Goal: Use online tool/utility: Utilize a website feature to perform a specific function

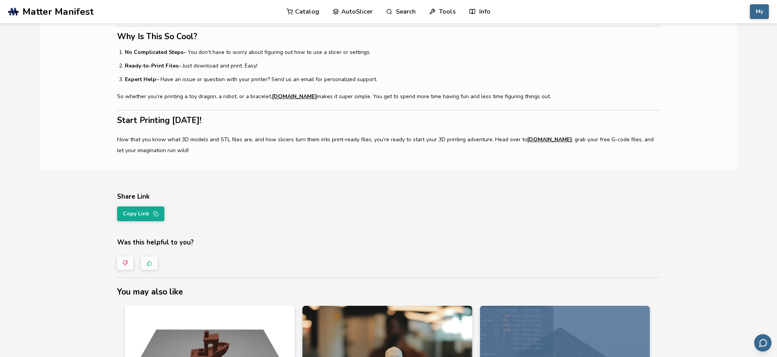
scroll to position [931, 0]
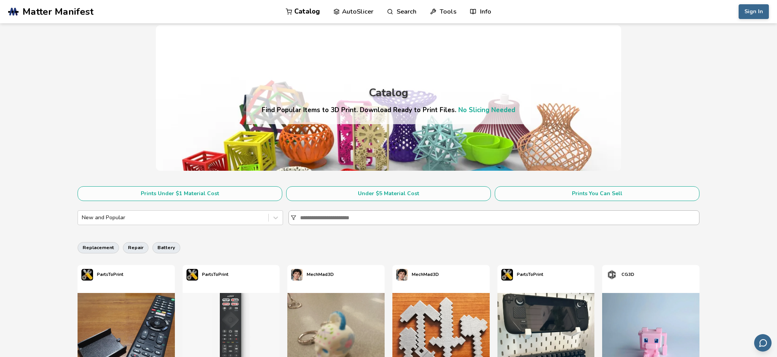
click at [343, 213] on input at bounding box center [499, 218] width 399 height 14
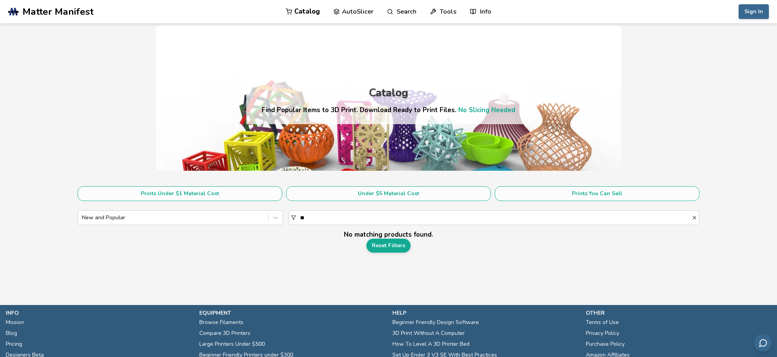
type input "*"
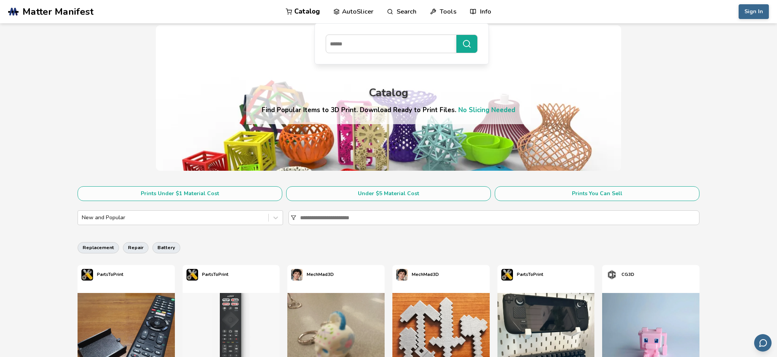
click at [360, 11] on link "AutoSlicer" at bounding box center [353, 11] width 40 height 23
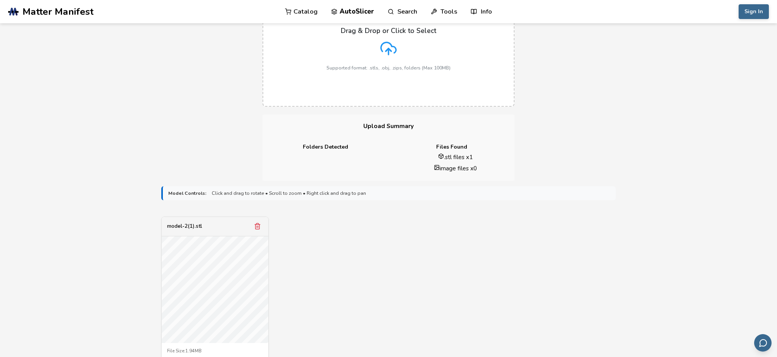
scroll to position [194, 0]
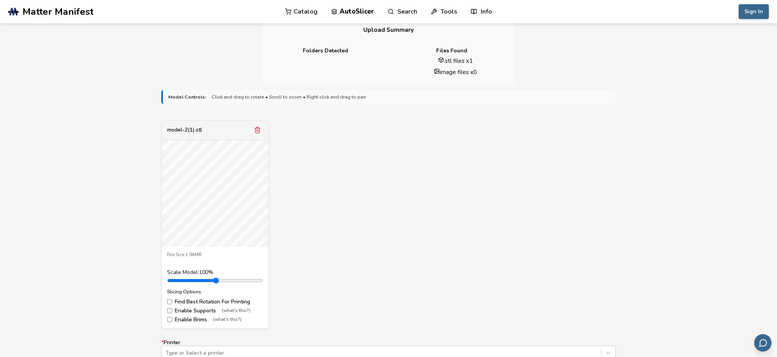
drag, startPoint x: 187, startPoint y: 276, endPoint x: 247, endPoint y: 277, distance: 60.5
click at [249, 277] on div "Scale Model: 100 %" at bounding box center [215, 276] width 96 height 14
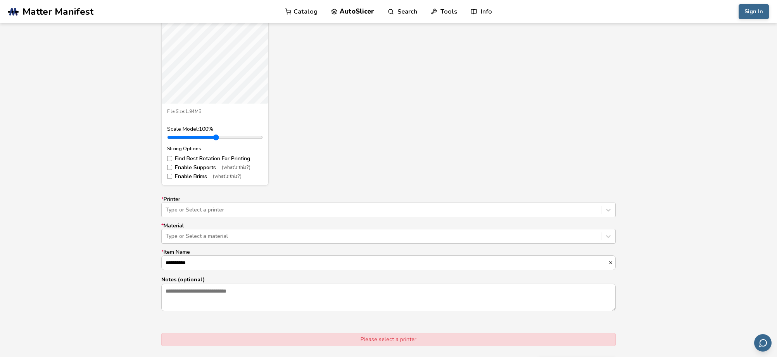
scroll to position [349, 0]
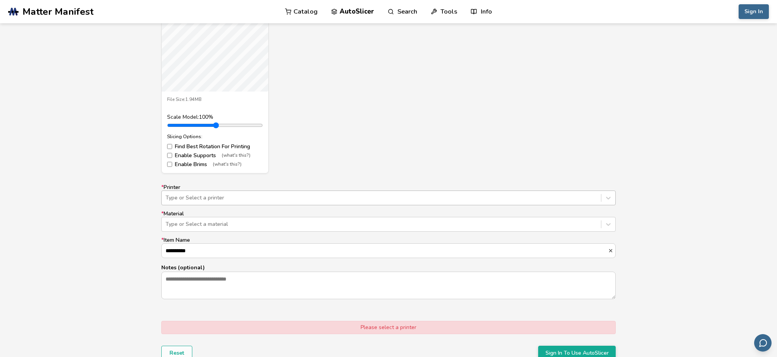
click at [197, 196] on div at bounding box center [382, 198] width 432 height 8
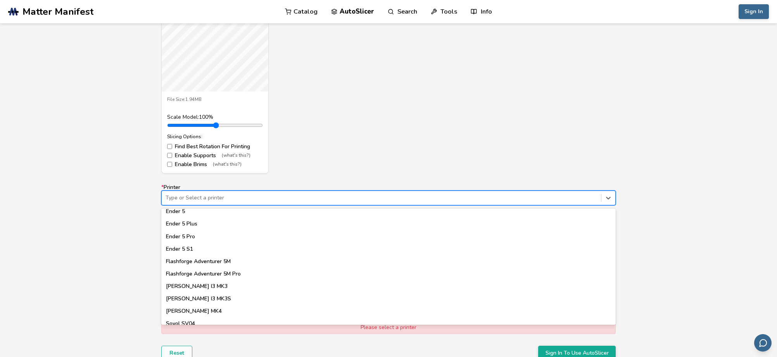
scroll to position [581, 0]
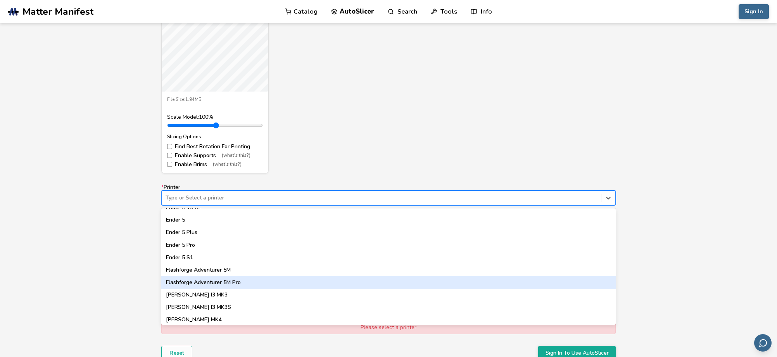
click at [221, 281] on div "Flashforge Adventurer 5M Pro" at bounding box center [388, 282] width 454 height 12
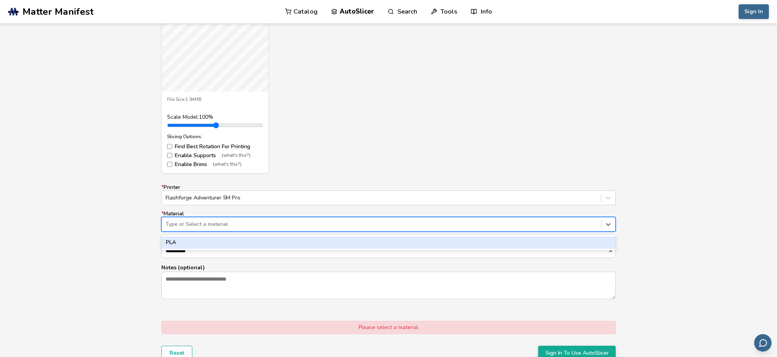
click at [200, 222] on div at bounding box center [382, 224] width 432 height 8
click at [181, 239] on div "PLA" at bounding box center [388, 242] width 454 height 12
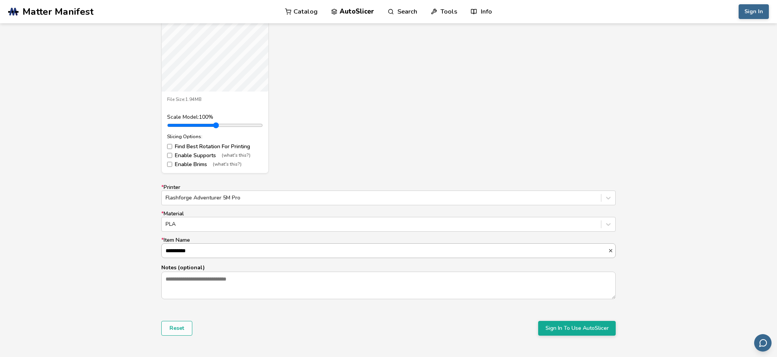
click at [202, 256] on input "**********" at bounding box center [385, 251] width 446 height 14
click at [207, 292] on textarea "Notes (optional)" at bounding box center [389, 285] width 454 height 26
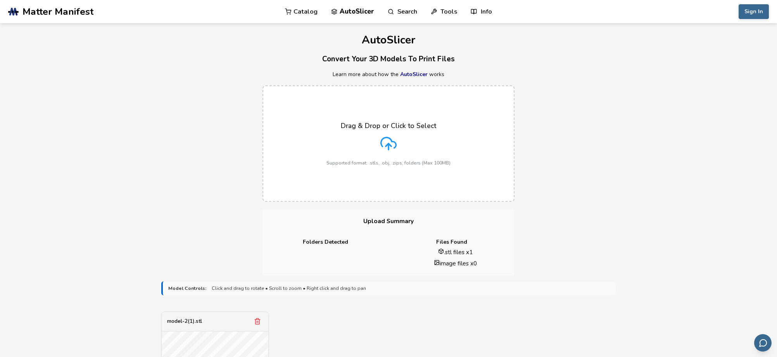
scroll to position [0, 0]
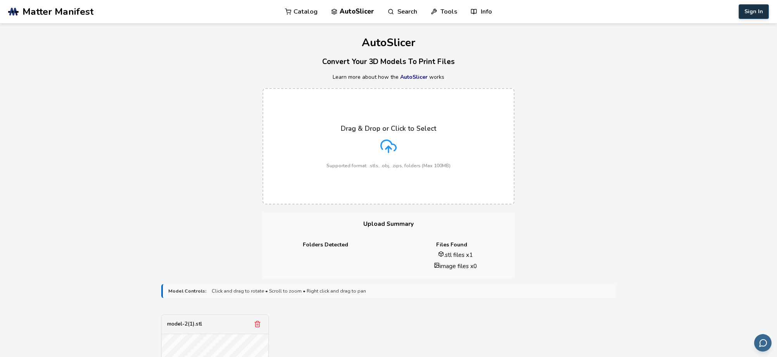
type textarea "*****"
drag, startPoint x: 750, startPoint y: 9, endPoint x: 742, endPoint y: 9, distance: 7.4
click at [742, 9] on button "Sign In" at bounding box center [754, 11] width 30 height 15
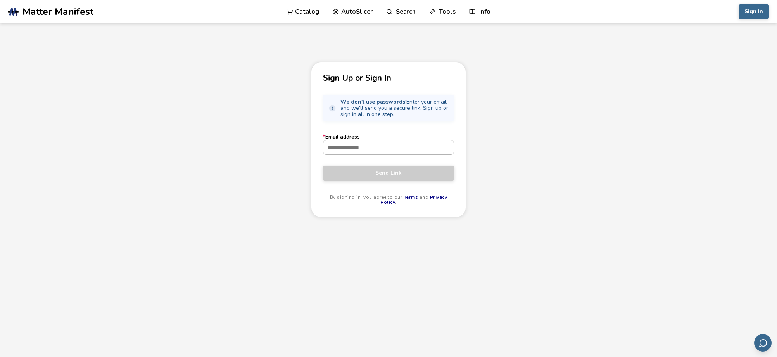
click at [381, 155] on div at bounding box center [388, 147] width 131 height 15
click at [381, 154] on input "* Email address" at bounding box center [388, 147] width 130 height 14
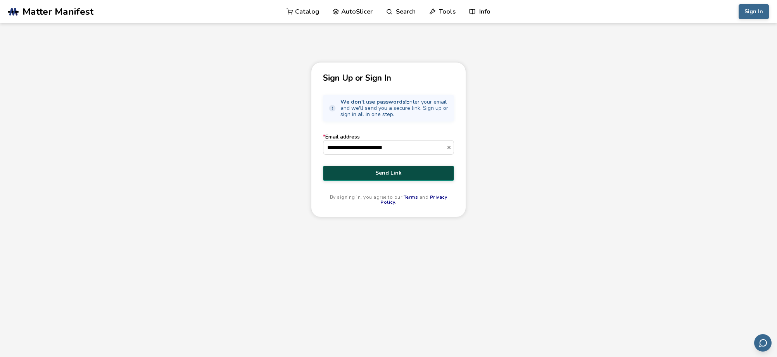
type input "**********"
click at [382, 177] on button "Send Link" at bounding box center [388, 173] width 131 height 15
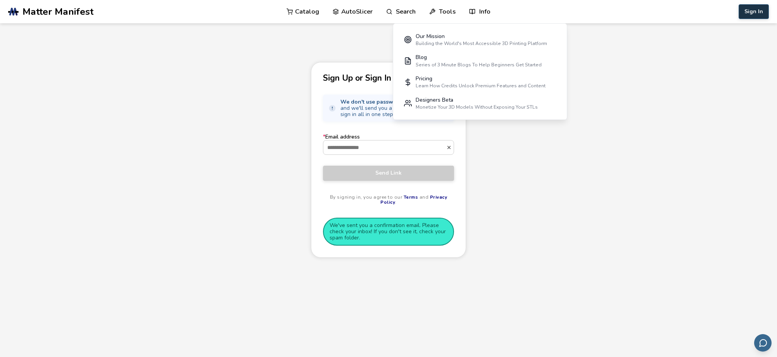
click at [753, 5] on button "Sign In" at bounding box center [754, 11] width 30 height 15
click at [758, 12] on button "Sign In" at bounding box center [754, 11] width 30 height 15
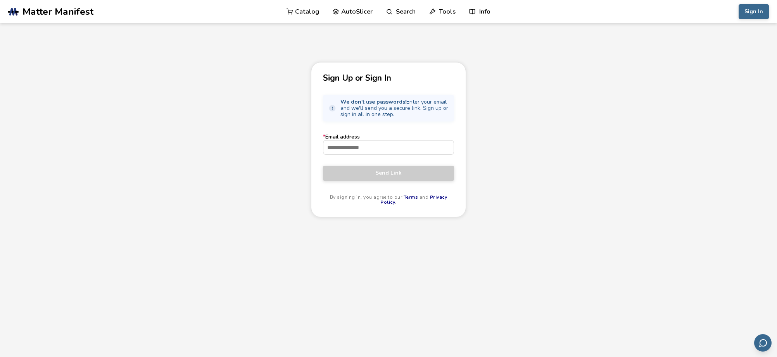
click at [359, 140] on label "* Email address" at bounding box center [388, 144] width 131 height 21
click at [359, 140] on input "* Email address" at bounding box center [388, 147] width 130 height 14
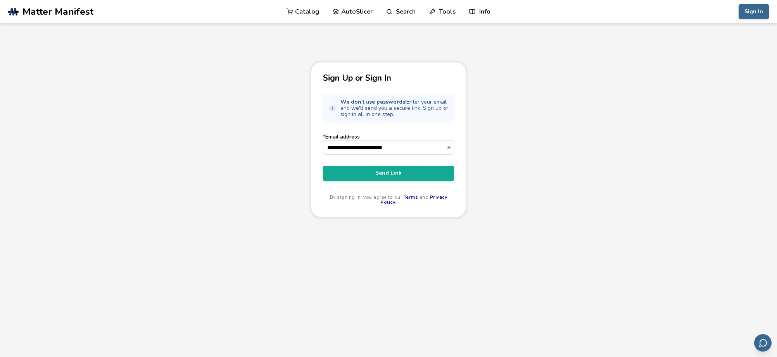
type input "**********"
click at [323, 166] on button "Send Link" at bounding box center [388, 173] width 131 height 15
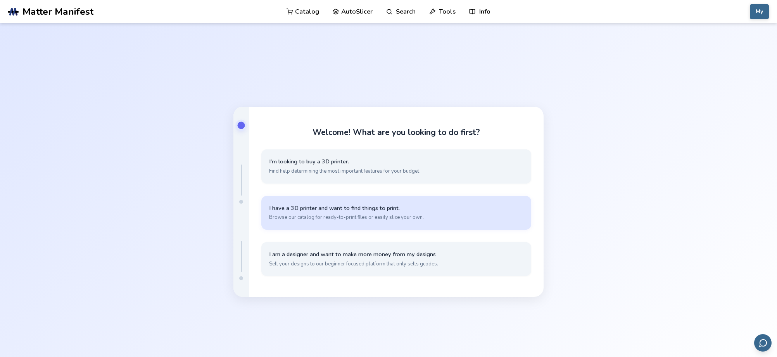
click at [351, 219] on span "Browse our catalog for ready-to-print files or easily slice your own." at bounding box center [396, 217] width 254 height 7
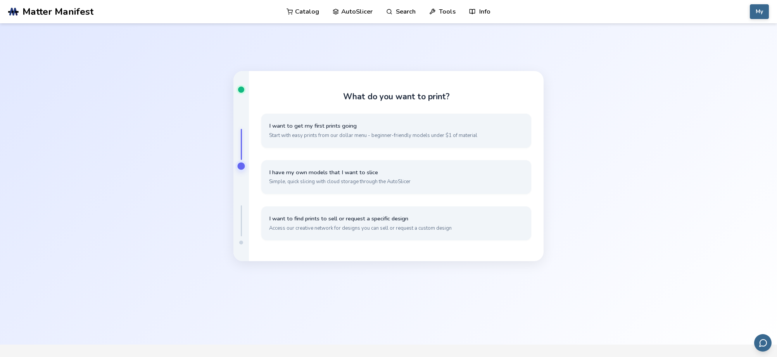
scroll to position [39, 0]
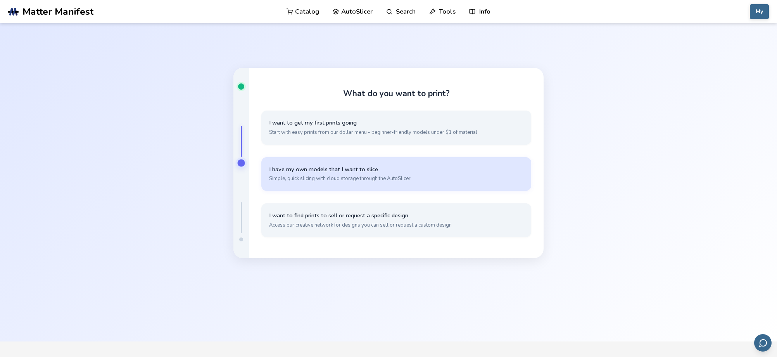
click at [401, 171] on span "I have my own models that I want to slice" at bounding box center [396, 169] width 254 height 7
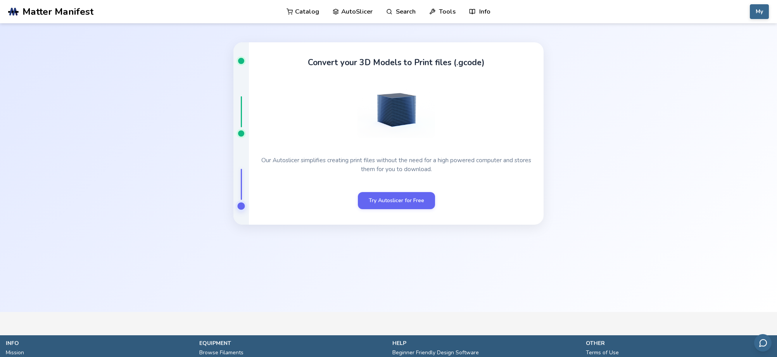
scroll to position [43, 0]
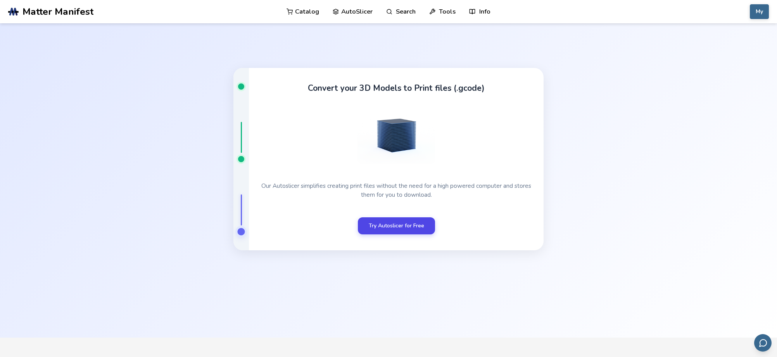
click at [383, 230] on link "Try Autoslicer for Free" at bounding box center [396, 225] width 77 height 17
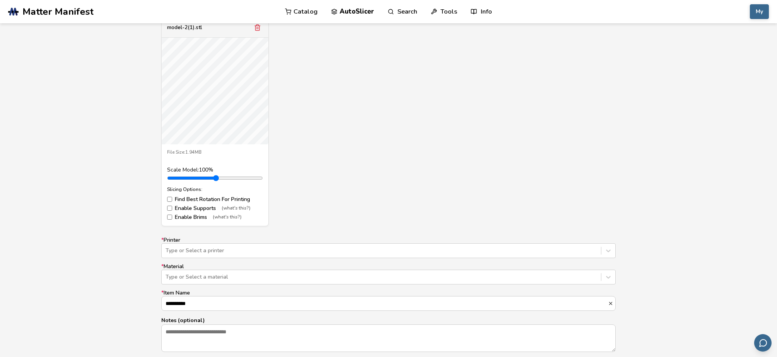
scroll to position [310, 0]
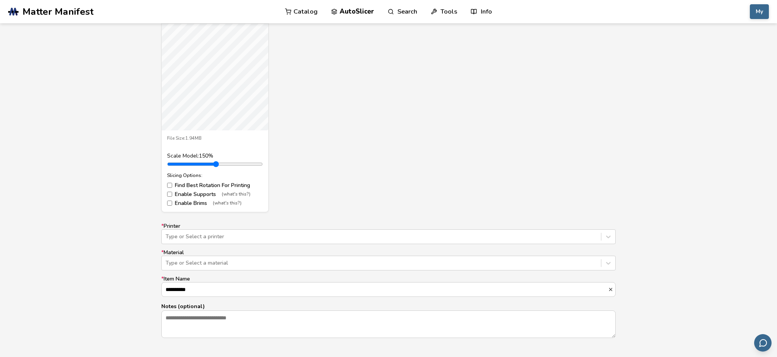
type input "***"
click at [197, 162] on input "range" at bounding box center [215, 164] width 96 height 6
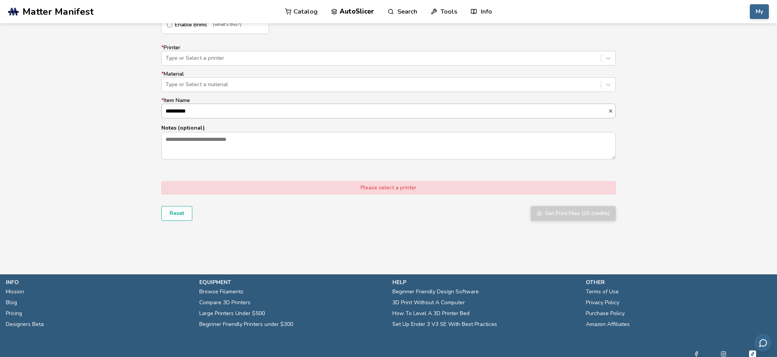
scroll to position [427, 0]
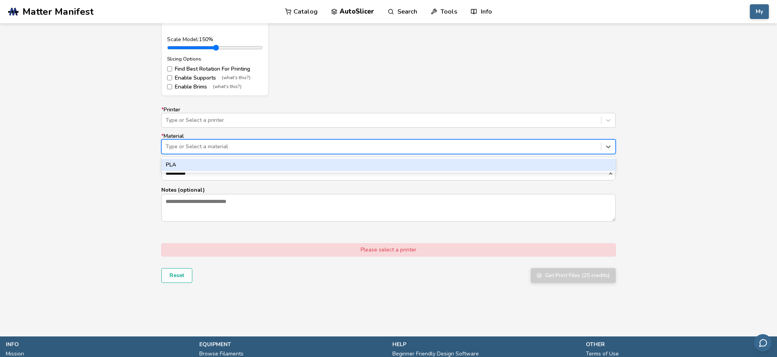
click at [187, 143] on div at bounding box center [382, 147] width 432 height 8
click at [173, 161] on div "PLA" at bounding box center [388, 165] width 454 height 12
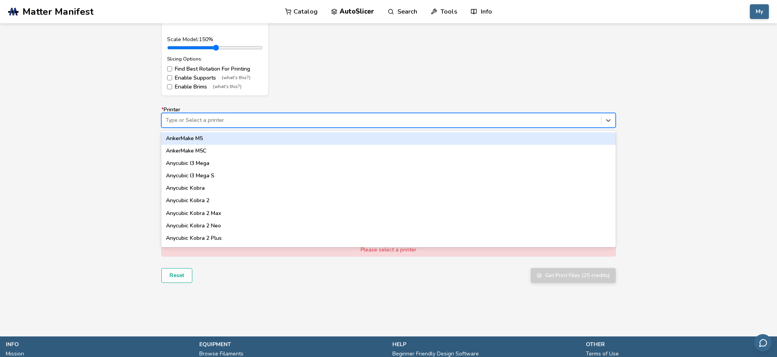
click at [196, 119] on div at bounding box center [382, 120] width 432 height 8
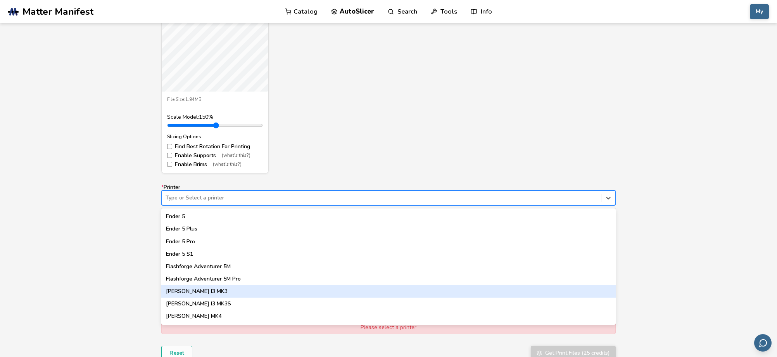
scroll to position [581, 0]
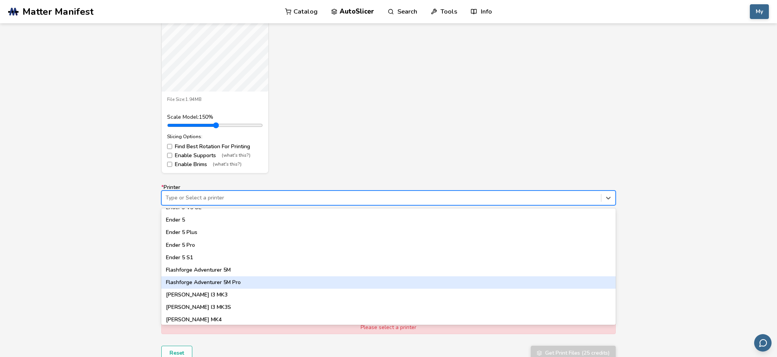
click at [226, 283] on div "Flashforge Adventurer 5M Pro" at bounding box center [388, 282] width 454 height 12
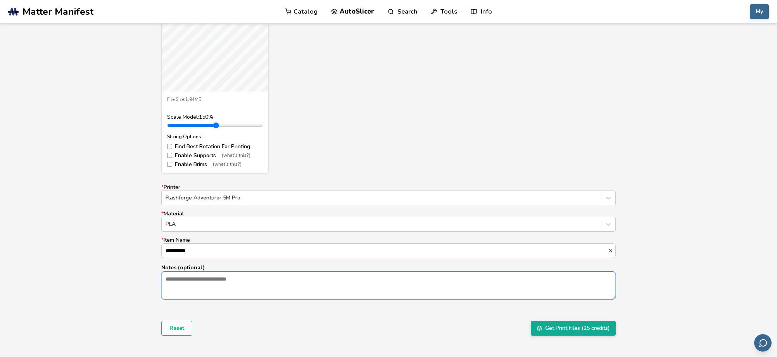
click at [197, 282] on textarea "Notes (optional)" at bounding box center [389, 285] width 454 height 26
type textarea "*****"
click at [556, 328] on button "Get Print Files (25 credits)" at bounding box center [573, 328] width 85 height 15
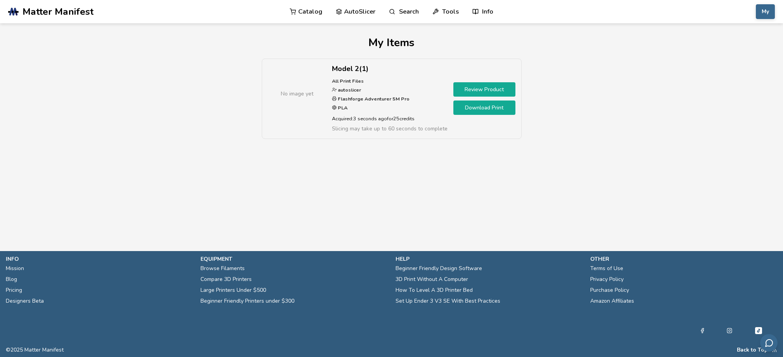
click at [486, 107] on link "Download Print" at bounding box center [484, 107] width 62 height 14
